Goal: Information Seeking & Learning: Learn about a topic

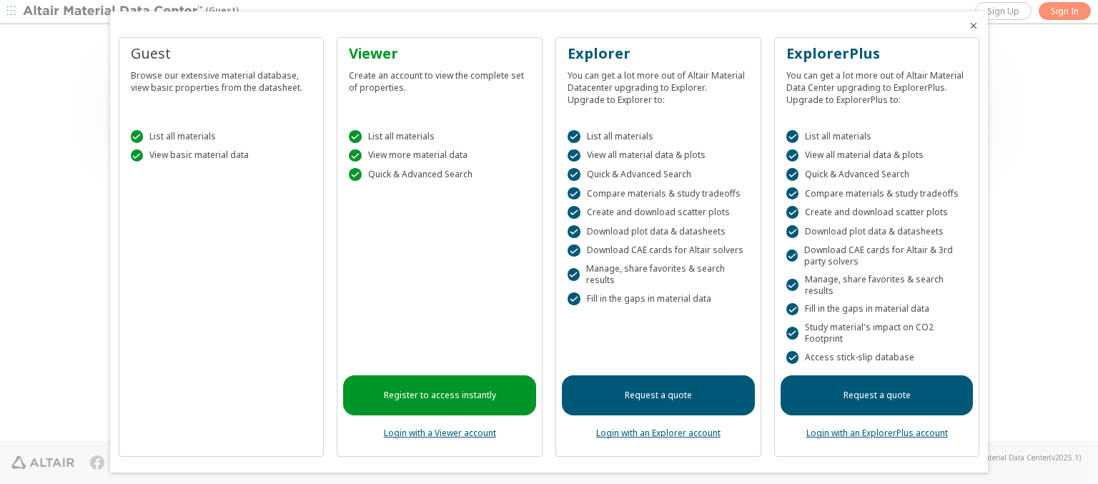
click at [968, 26] on icon "Close" at bounding box center [973, 25] width 11 height 11
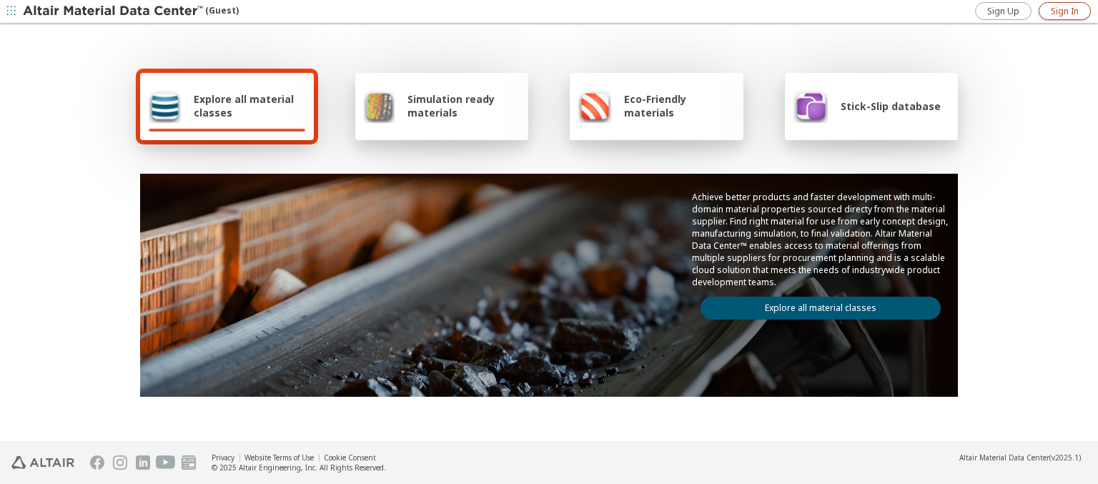
click at [1065, 11] on span "Sign In" at bounding box center [1065, 11] width 28 height 11
click at [114, 11] on img at bounding box center [114, 11] width 182 height 14
click at [244, 106] on span "Explore all material classes" at bounding box center [250, 105] width 112 height 27
click at [815, 305] on link "Explore all material classes" at bounding box center [821, 308] width 240 height 23
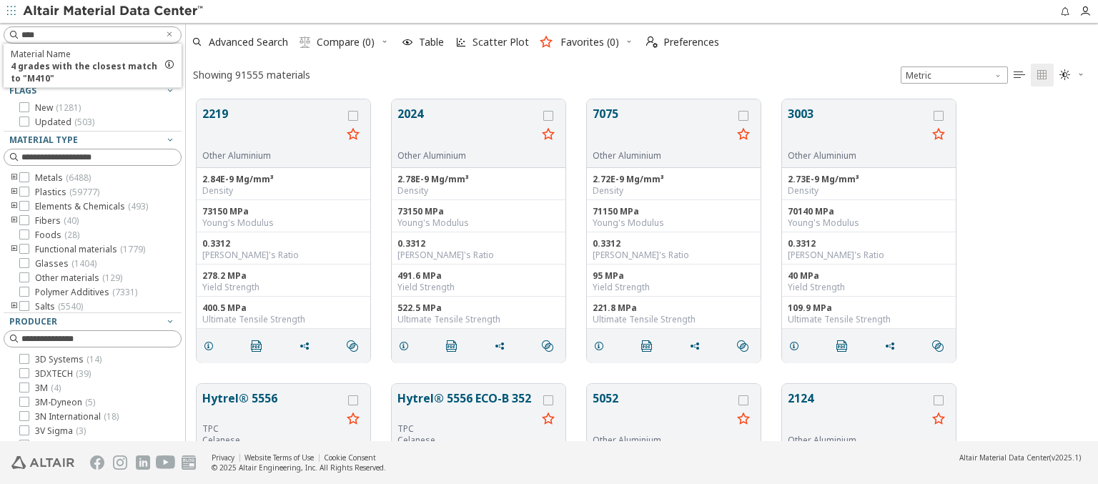
scroll to position [342, 901]
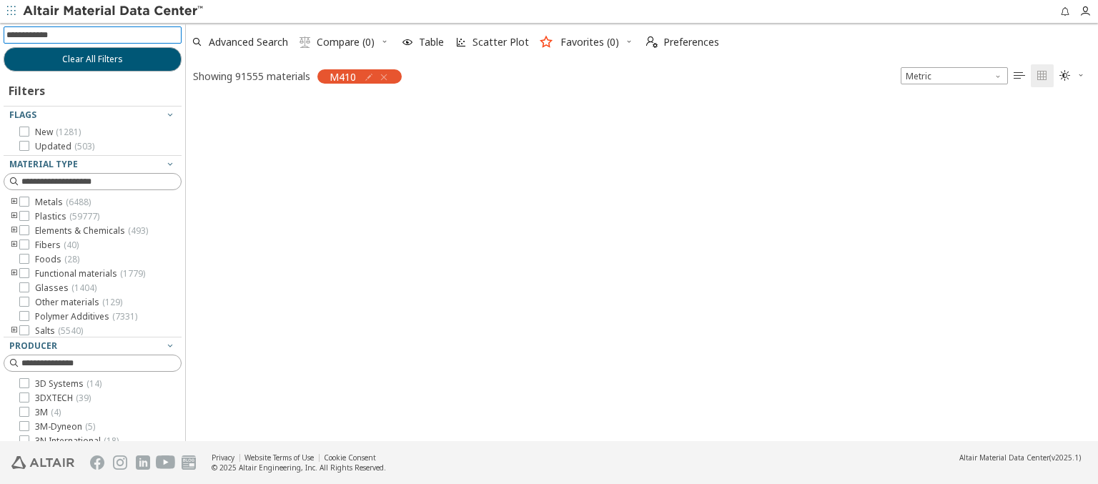
scroll to position [340, 901]
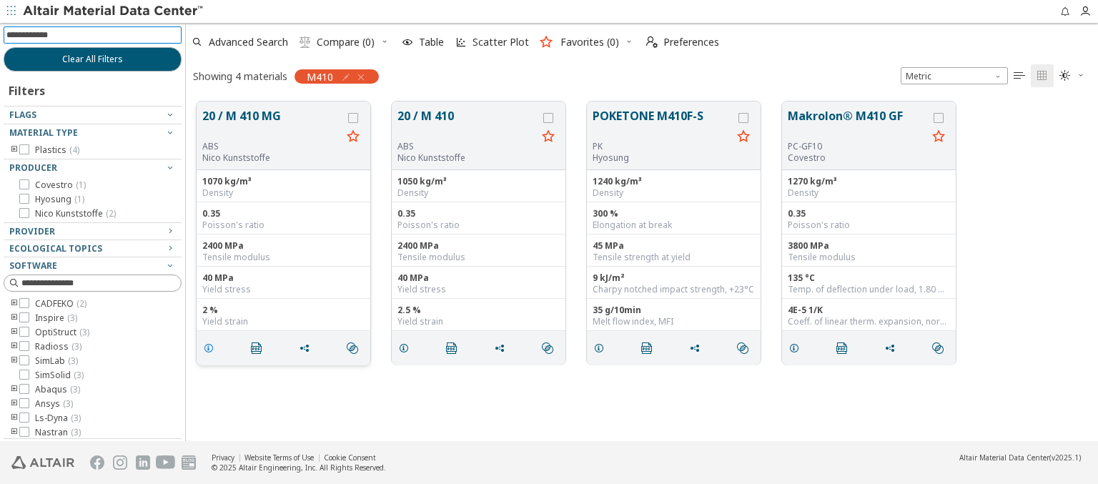
click at [211, 347] on icon "grid" at bounding box center [208, 348] width 11 height 11
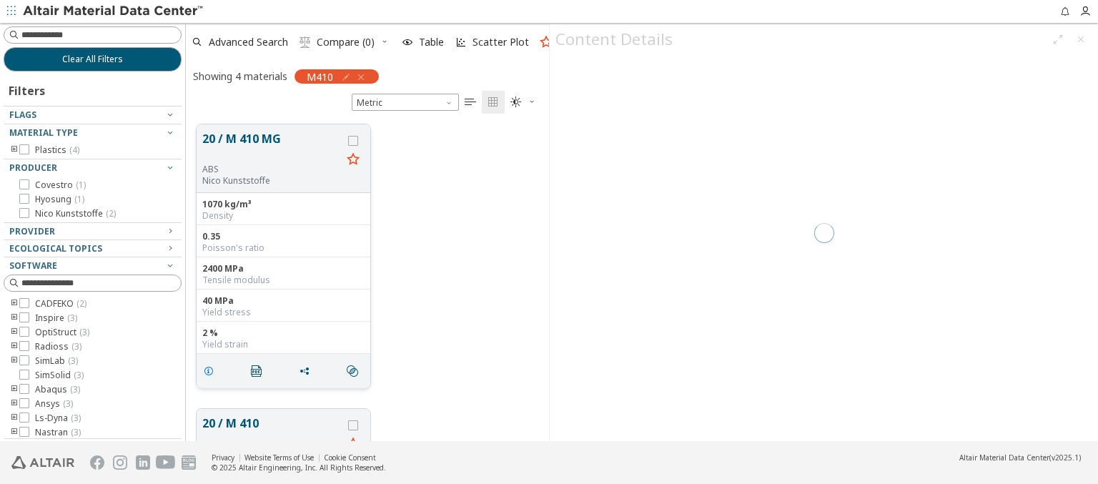
scroll to position [317, 352]
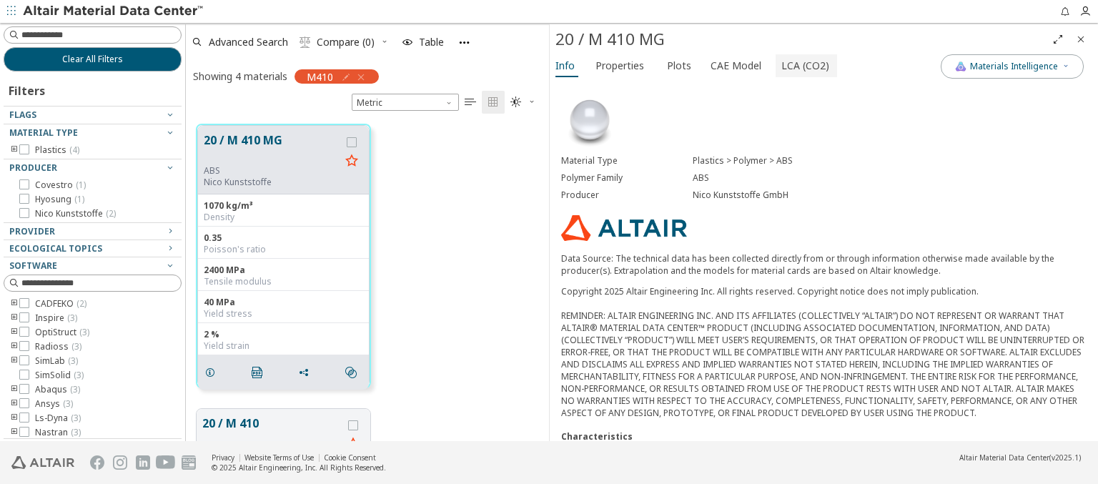
click at [797, 65] on span "LCA (CO2)" at bounding box center [806, 65] width 48 height 23
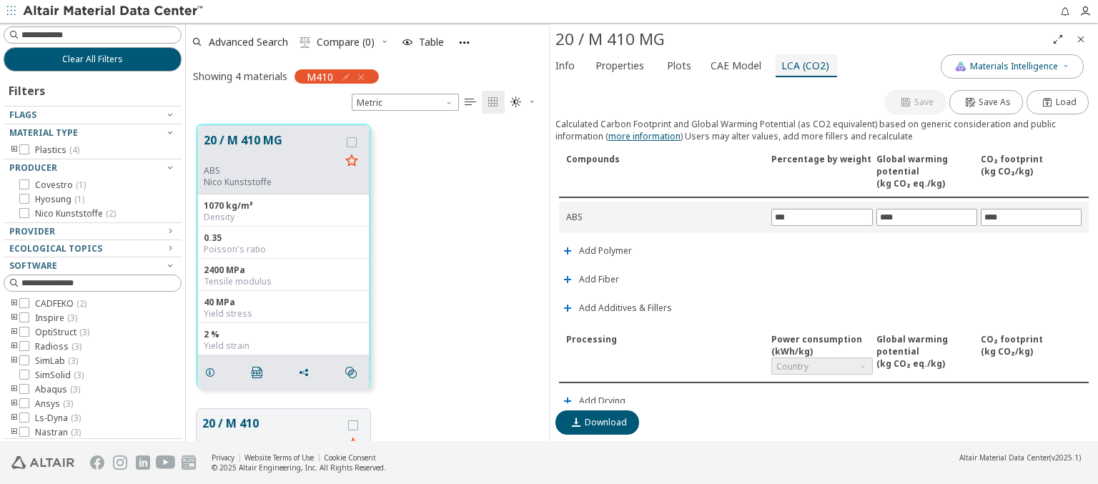
scroll to position [335, 0]
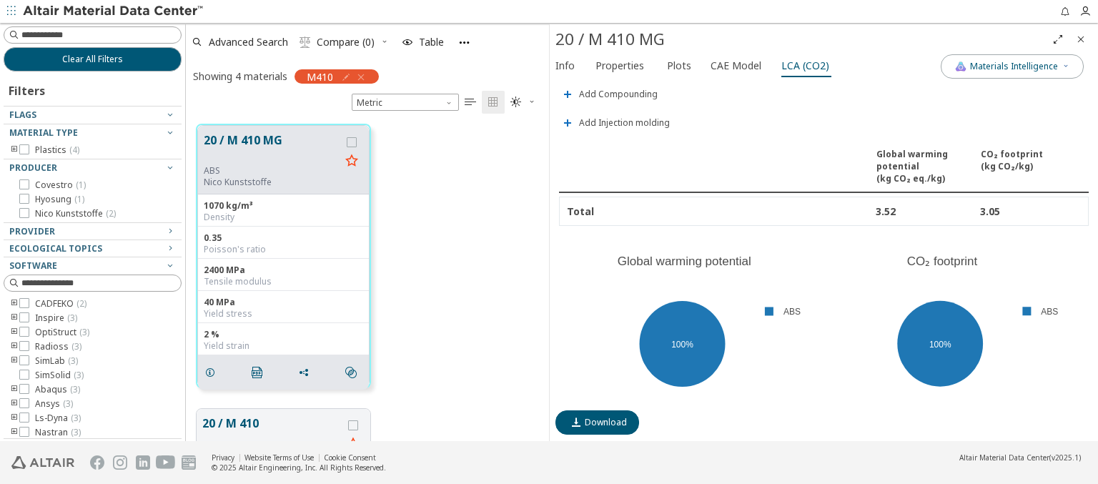
click at [616, 90] on span "Add Compounding" at bounding box center [618, 94] width 79 height 9
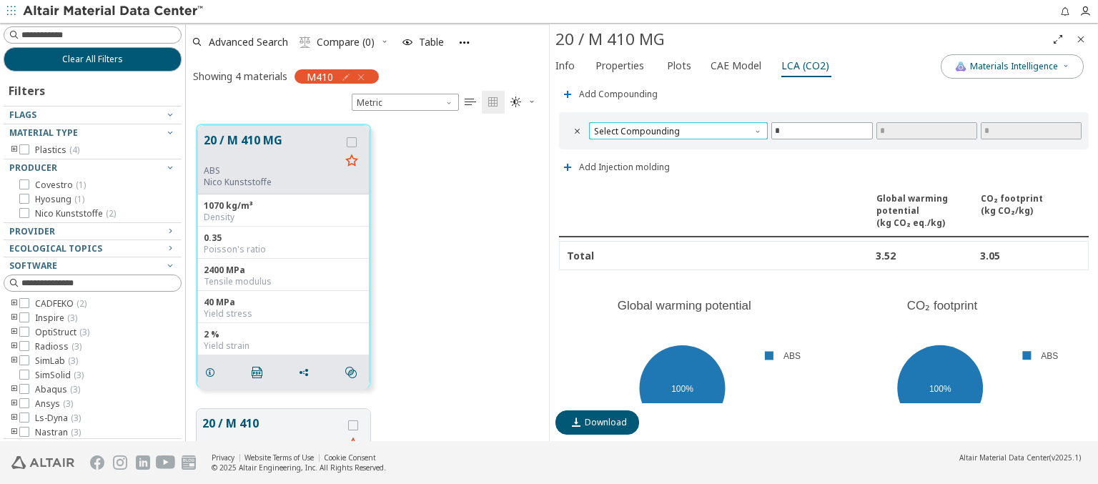
click at [676, 127] on span "Select Compounding" at bounding box center [678, 130] width 179 height 17
click at [676, 144] on span "Screw extruder" at bounding box center [676, 144] width 163 height 10
click at [676, 127] on span "Screw extruder" at bounding box center [678, 130] width 179 height 17
click at [676, 161] on span "Twin screw extruder" at bounding box center [637, 161] width 83 height 11
click at [676, 127] on span "Twin screw extruder" at bounding box center [678, 130] width 179 height 17
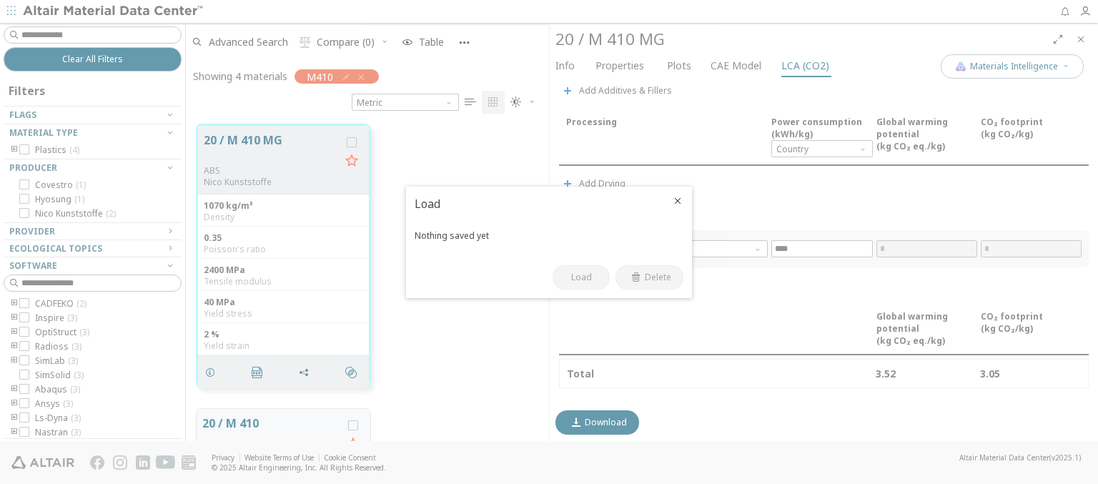
scroll to position [3, 0]
